Goal: Task Accomplishment & Management: Manage account settings

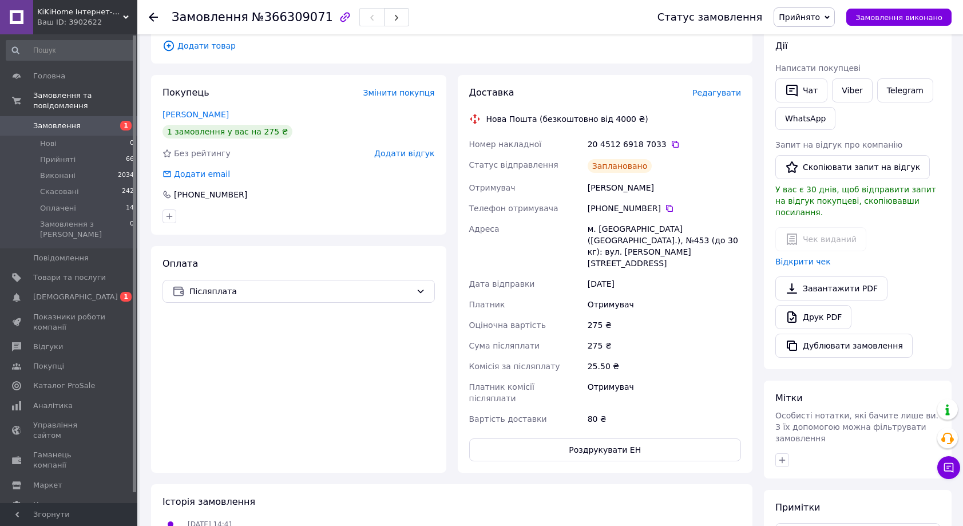
scroll to position [196, 0]
click at [154, 13] on icon at bounding box center [153, 17] width 9 height 9
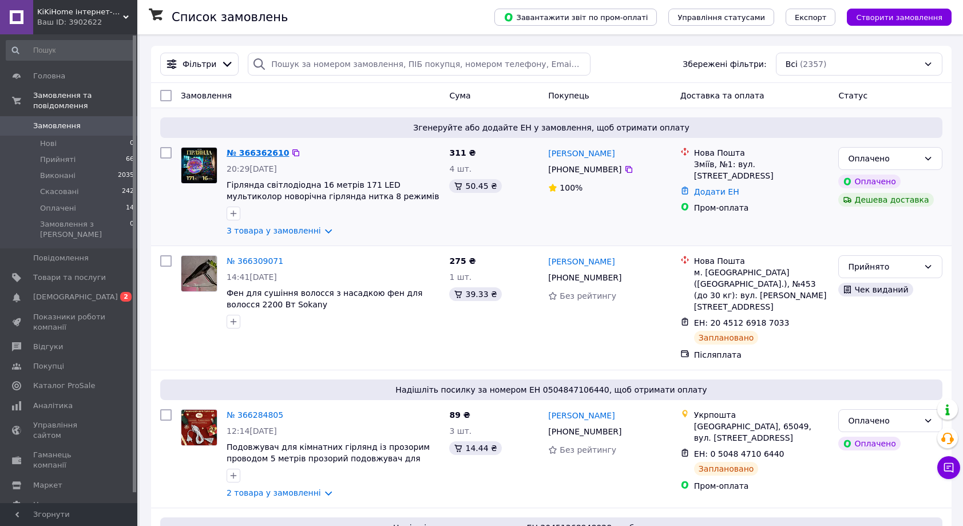
click at [248, 154] on link "№ 366362610" at bounding box center [258, 152] width 62 height 9
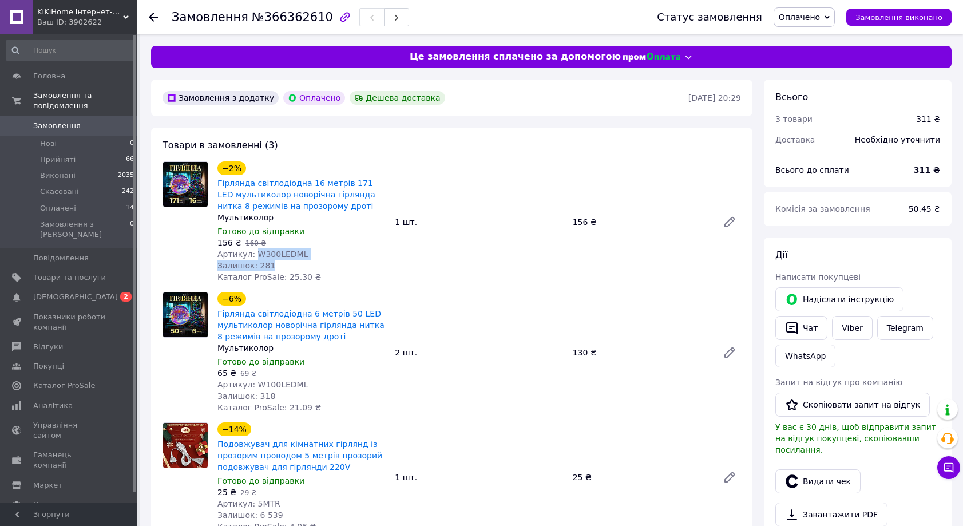
drag, startPoint x: 306, startPoint y: 261, endPoint x: 266, endPoint y: 255, distance: 40.5
click at [255, 255] on div "−2% Гірлянда світлодіодна 16 метрів 171 LED мультиколор новорічна гірлянда нитк…" at bounding box center [301, 222] width 177 height 126
click at [342, 268] on div "Залишок: 281" at bounding box center [301, 265] width 168 height 11
drag, startPoint x: 306, startPoint y: 256, endPoint x: 253, endPoint y: 255, distance: 52.7
click at [253, 255] on div "Артикул: W300LEDML" at bounding box center [301, 253] width 168 height 11
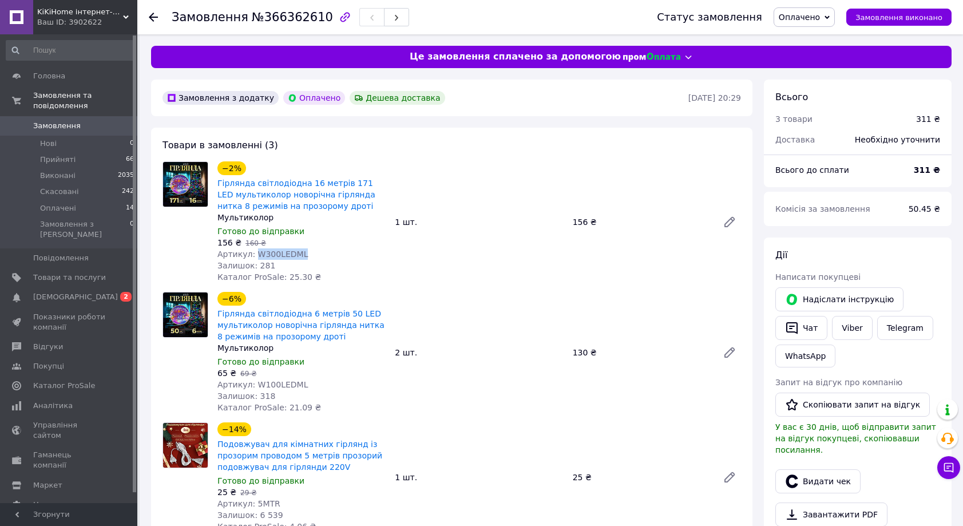
copy span "W300LEDML"
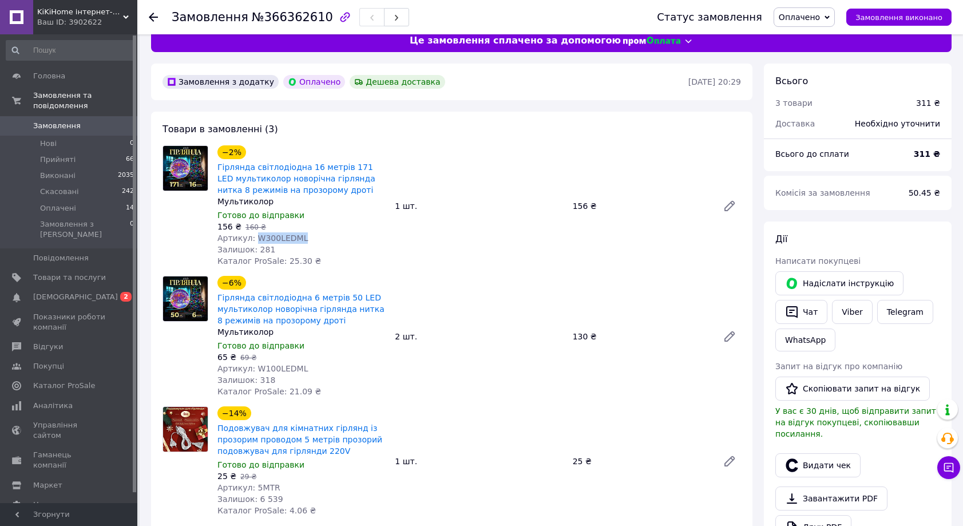
scroll to position [19, 0]
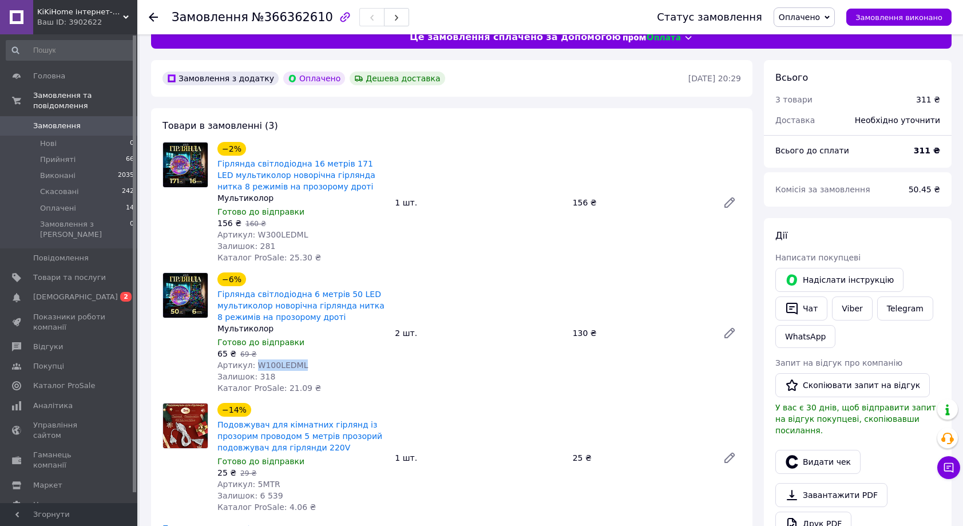
drag, startPoint x: 298, startPoint y: 367, endPoint x: 255, endPoint y: 366, distance: 43.0
click at [255, 366] on div "Артикул: W100LEDML" at bounding box center [301, 364] width 168 height 11
copy span "W100LEDML"
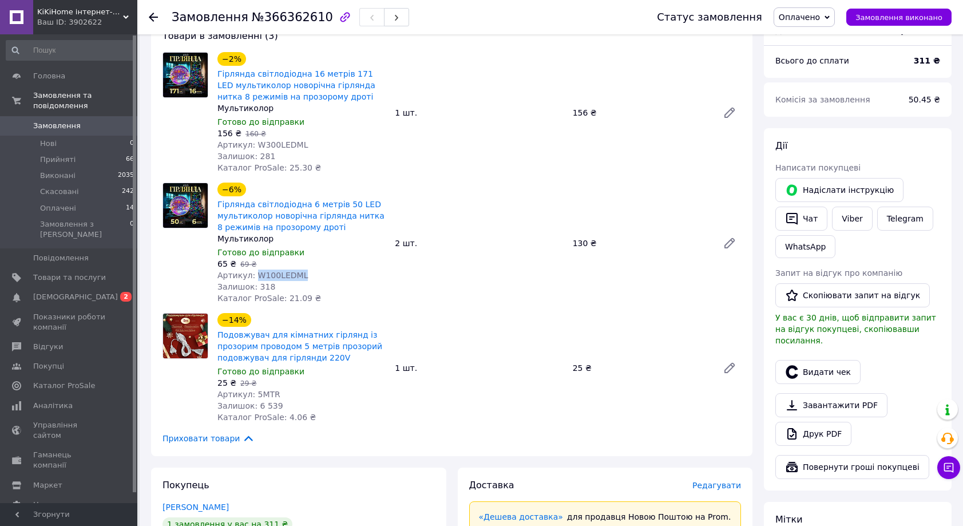
scroll to position [237, 0]
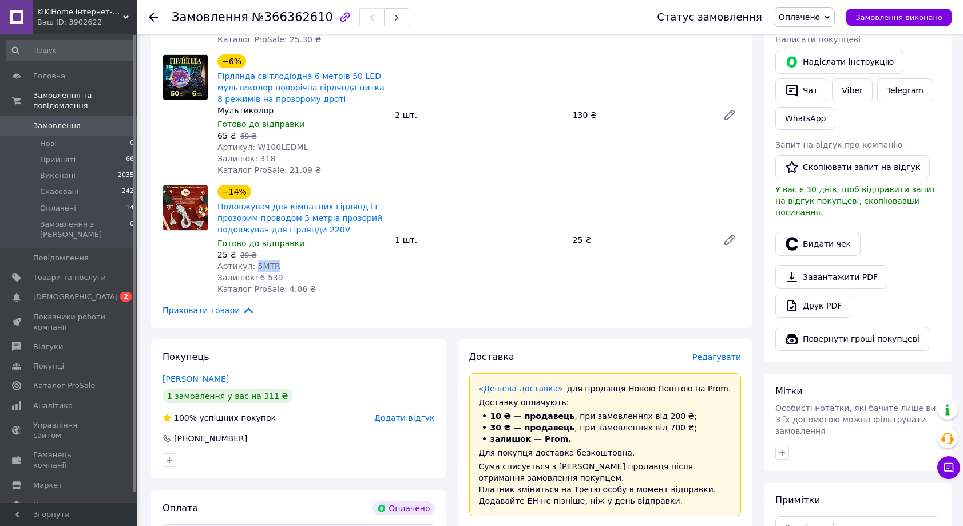
drag, startPoint x: 291, startPoint y: 267, endPoint x: 255, endPoint y: 267, distance: 36.6
click at [255, 267] on div "Артикул: 5МTR" at bounding box center [301, 265] width 168 height 11
copy span "5МTR"
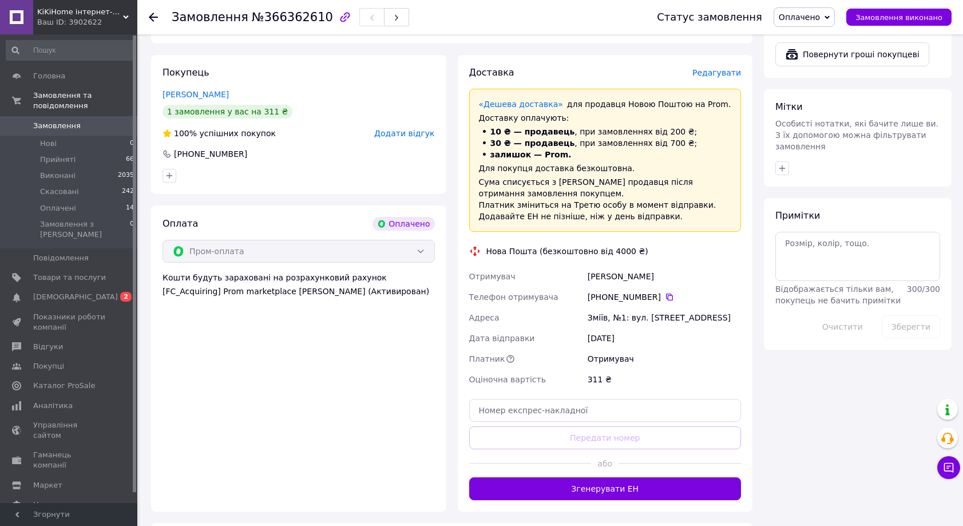
scroll to position [569, 0]
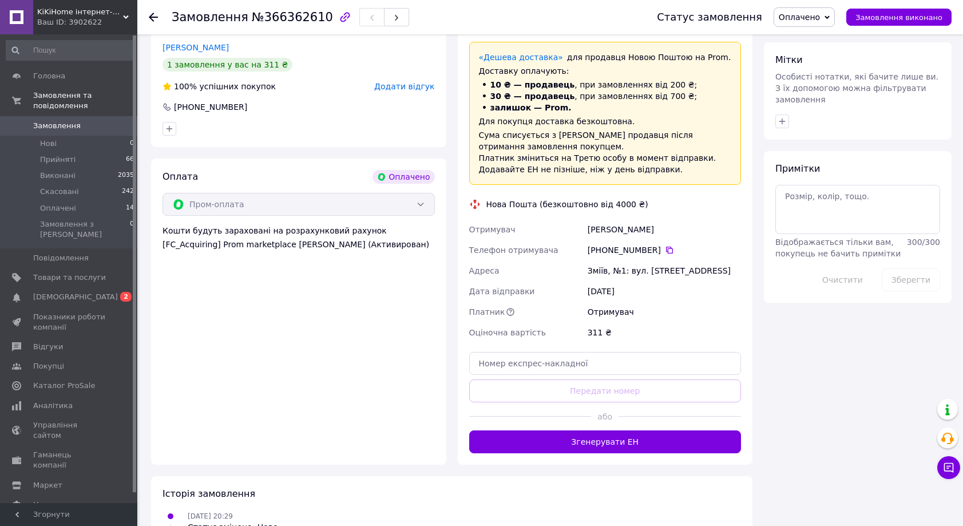
drag, startPoint x: 644, startPoint y: 232, endPoint x: 584, endPoint y: 228, distance: 60.8
click at [584, 228] on div "Отримувач [PERSON_NAME] отримувача [PHONE_NUMBER]   [PERSON_NAME], №1: вул. Піщ…" at bounding box center [605, 281] width 277 height 124
copy div "Отримувач [PERSON_NAME]"
click at [670, 250] on icon at bounding box center [669, 250] width 7 height 7
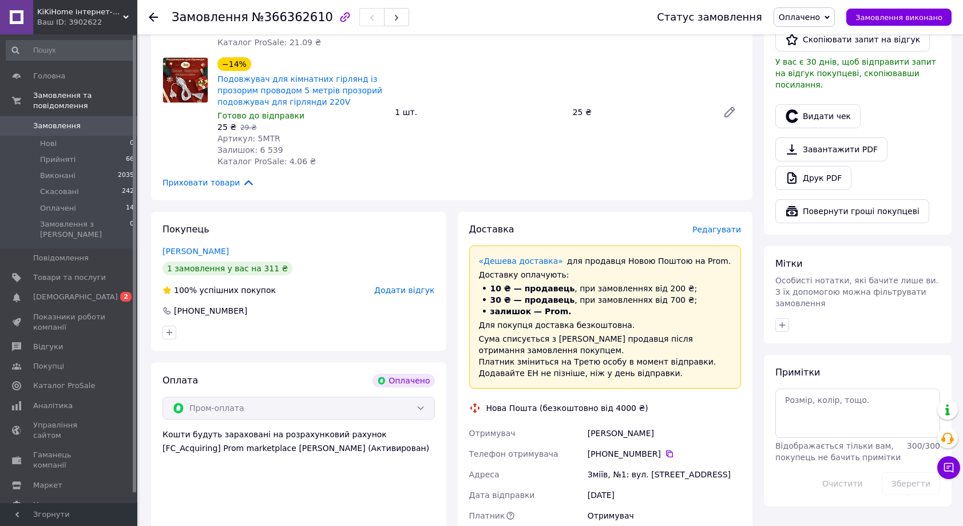
scroll to position [353, 0]
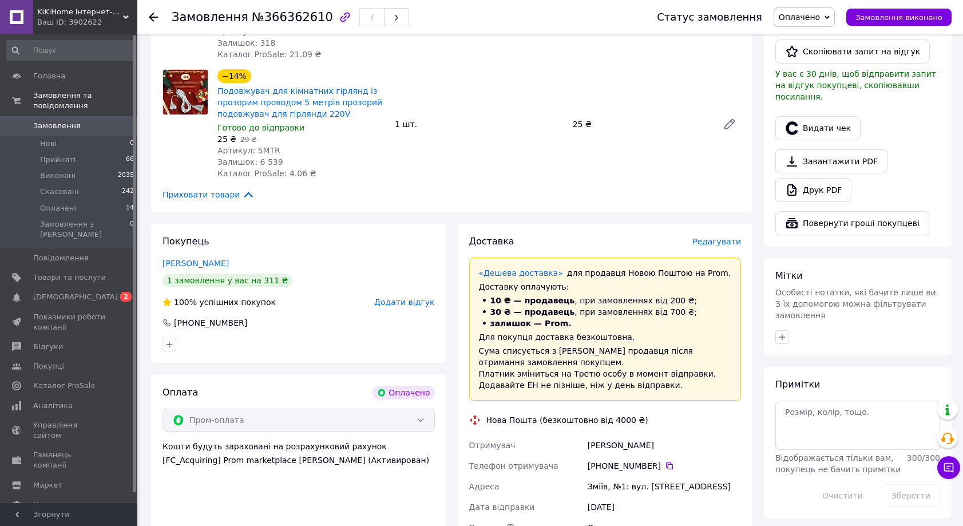
click at [157, 17] on use at bounding box center [153, 17] width 9 height 9
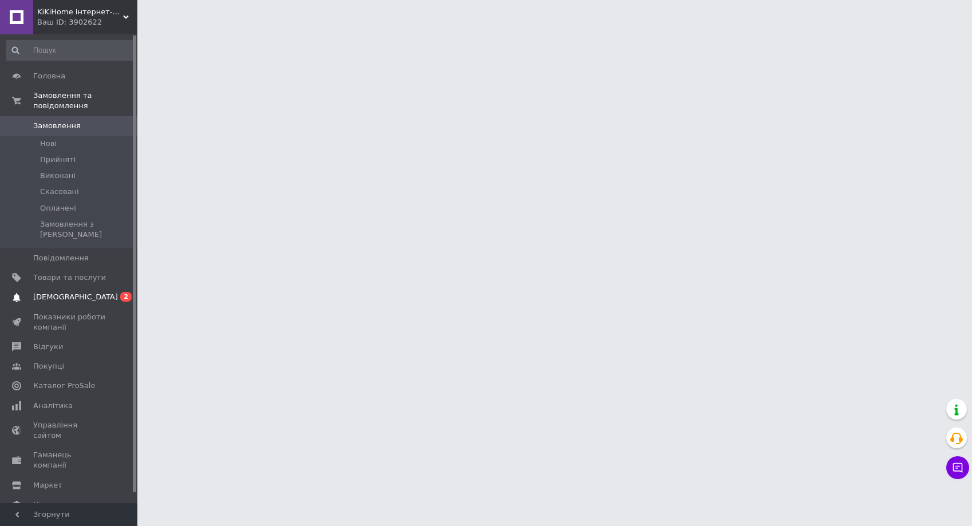
click at [71, 292] on span "[DEMOGRAPHIC_DATA]" at bounding box center [75, 297] width 85 height 10
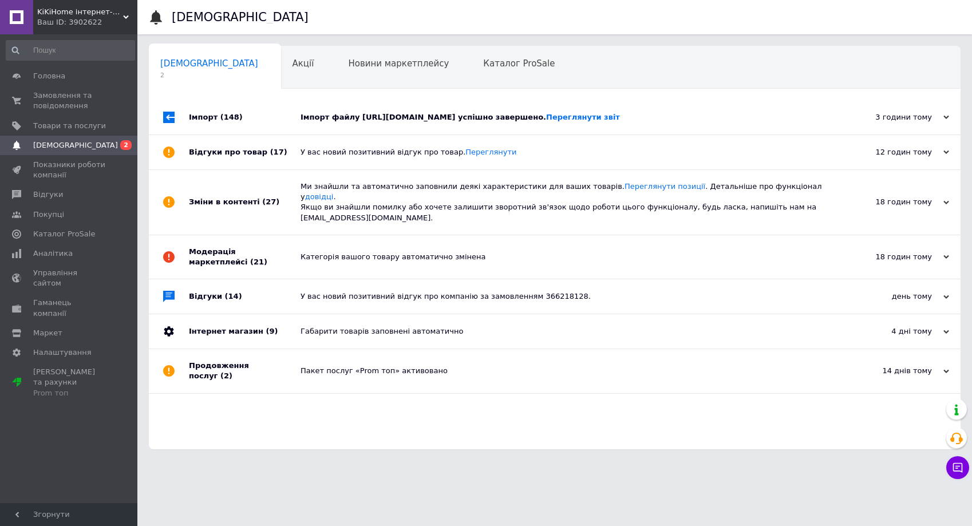
click at [948, 122] on div "3 години тому" at bounding box center [891, 117] width 114 height 10
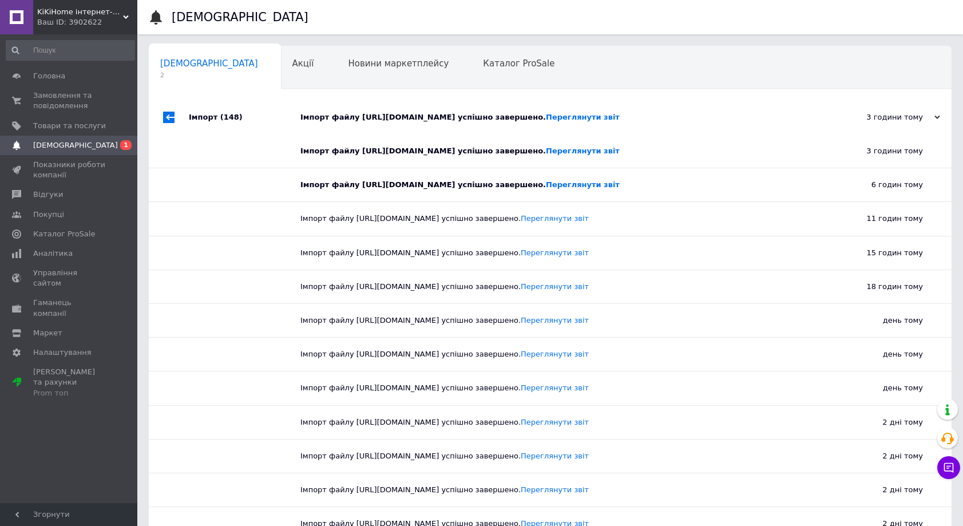
click at [937, 120] on icon at bounding box center [937, 117] width 6 height 6
